Goal: Task Accomplishment & Management: Manage account settings

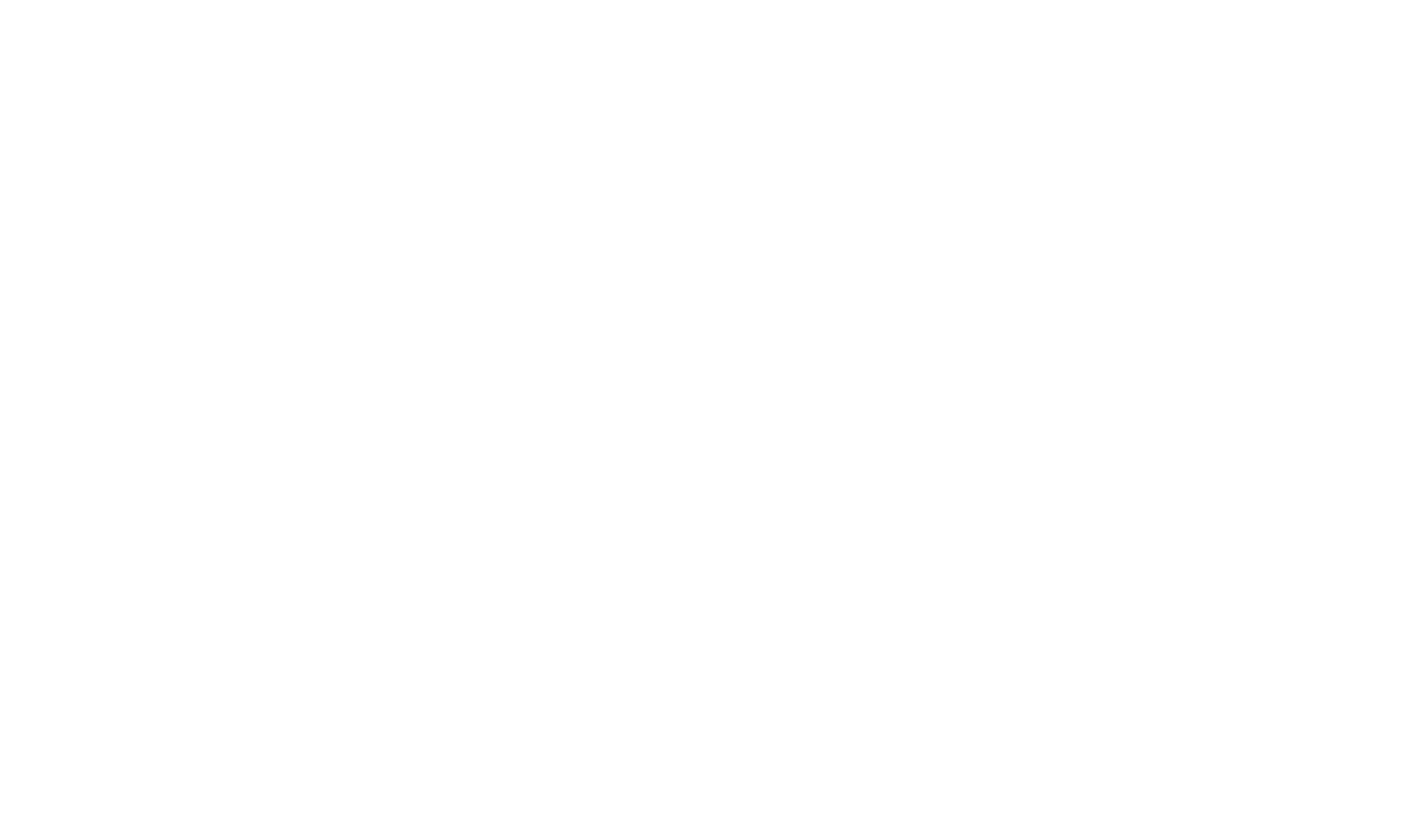
select select ""marketing___comms""
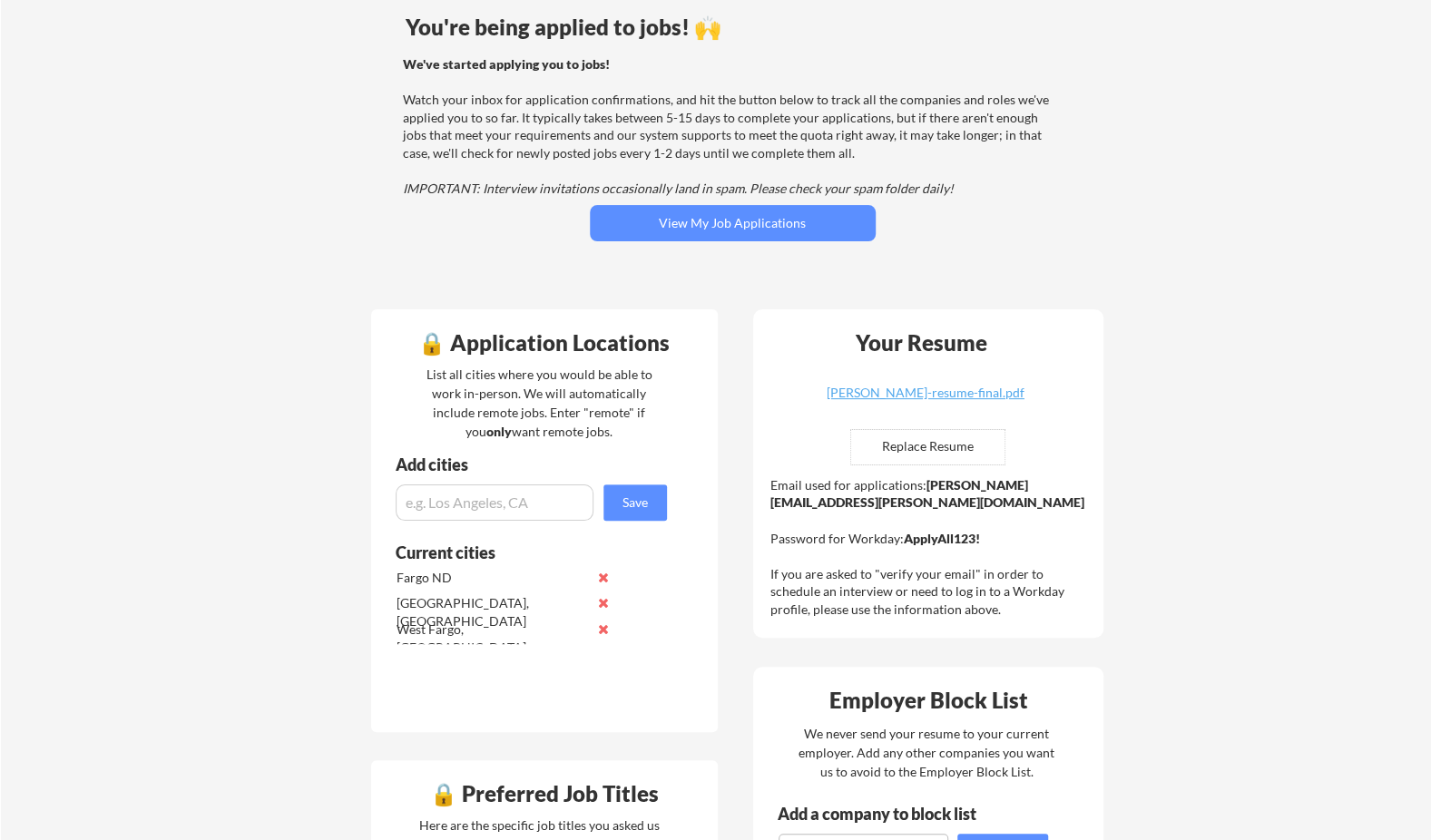
scroll to position [152, 0]
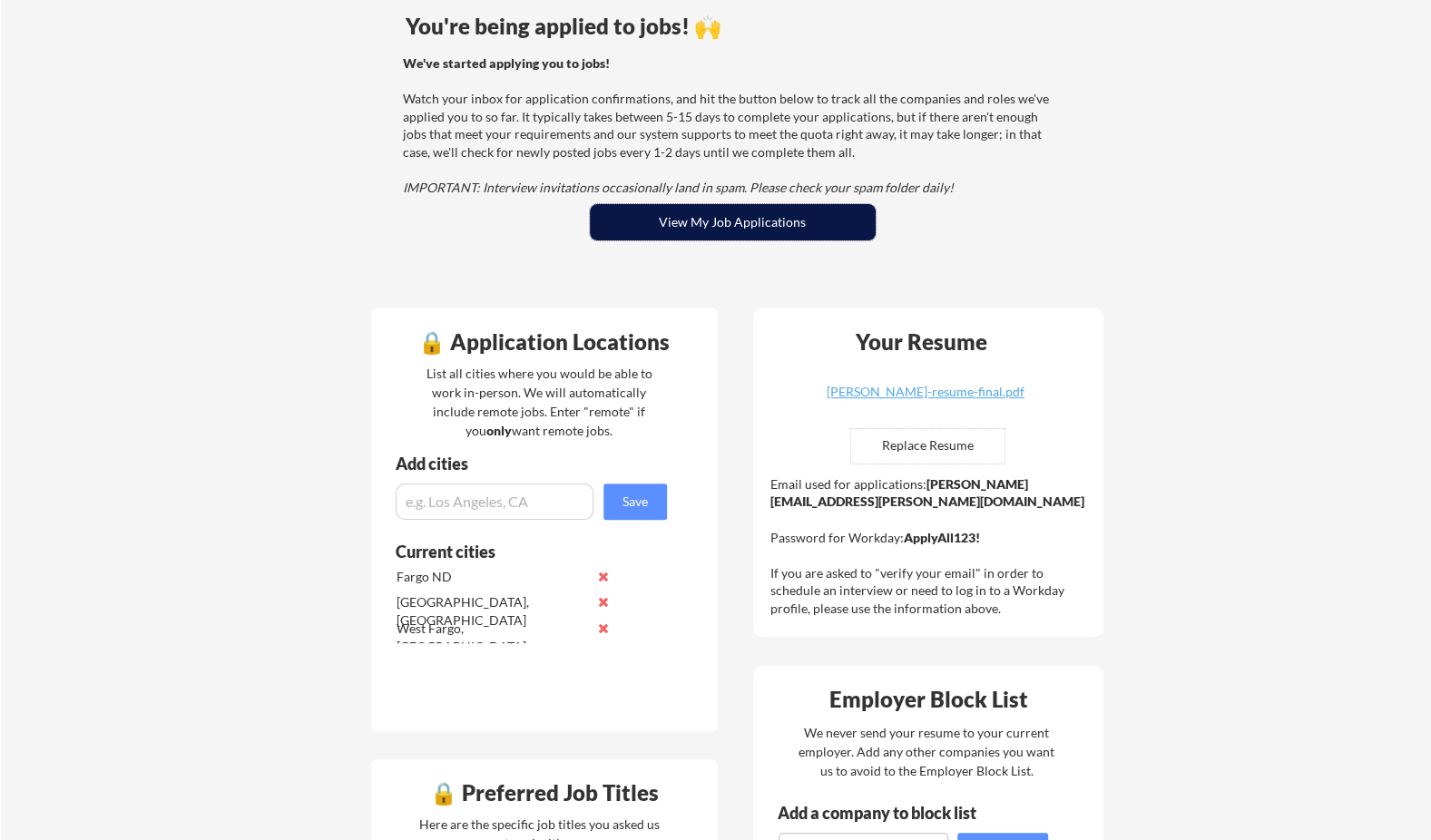
click at [645, 231] on button "View My Job Applications" at bounding box center [732, 222] width 286 height 37
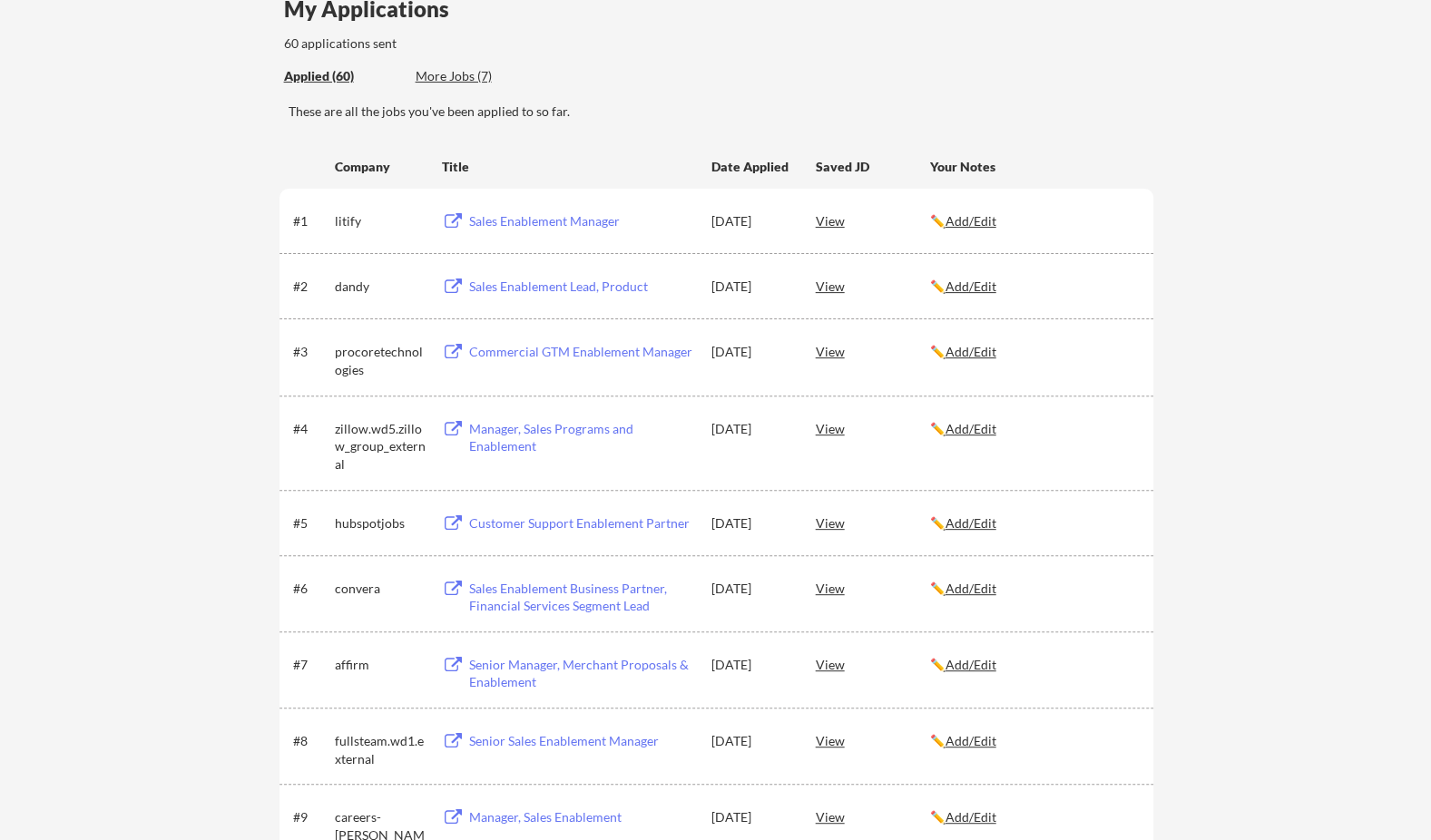
scroll to position [285, 0]
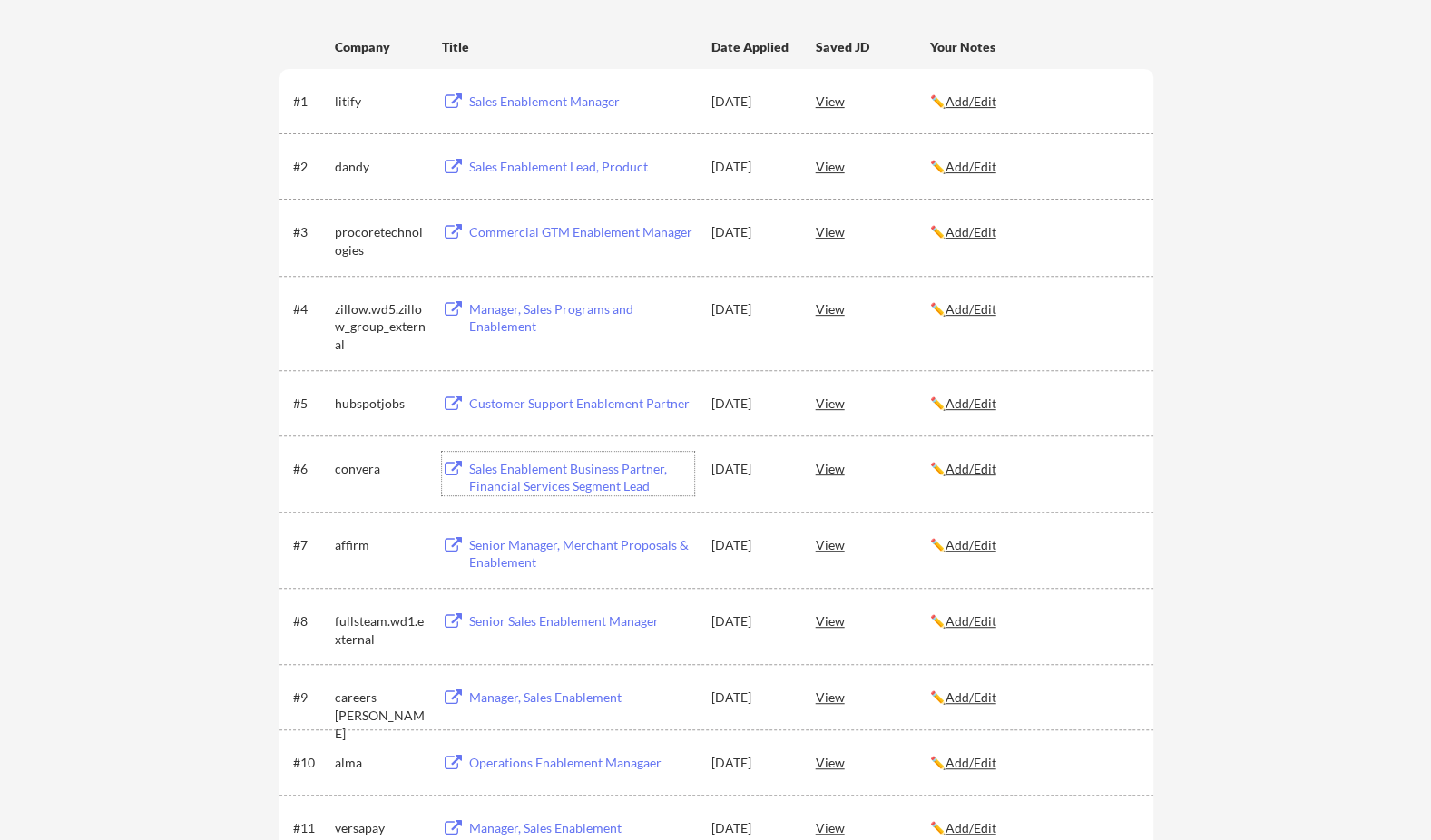
click at [597, 481] on div "Sales Enablement Business Partner, Financial Services Segment Lead" at bounding box center [582, 478] width 225 height 36
